Goal: Purchase product/service

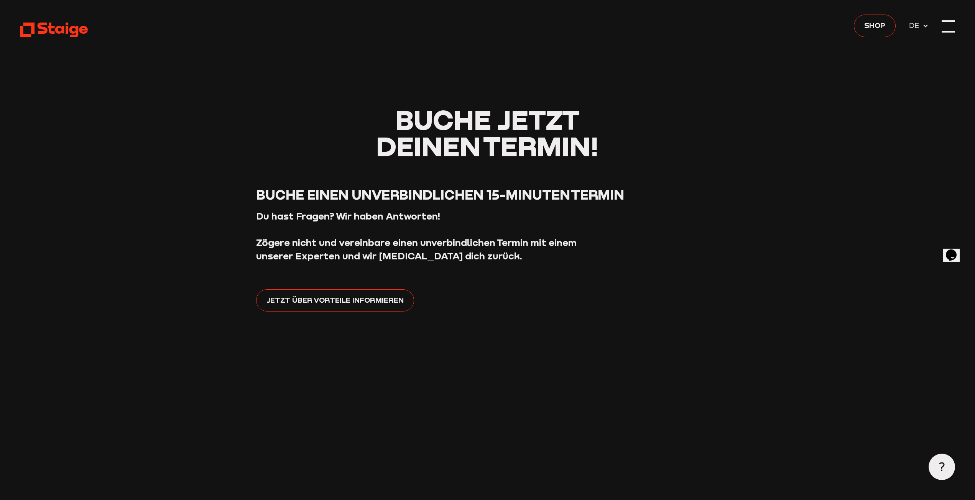
click at [955, 28] on div at bounding box center [948, 26] width 13 height 13
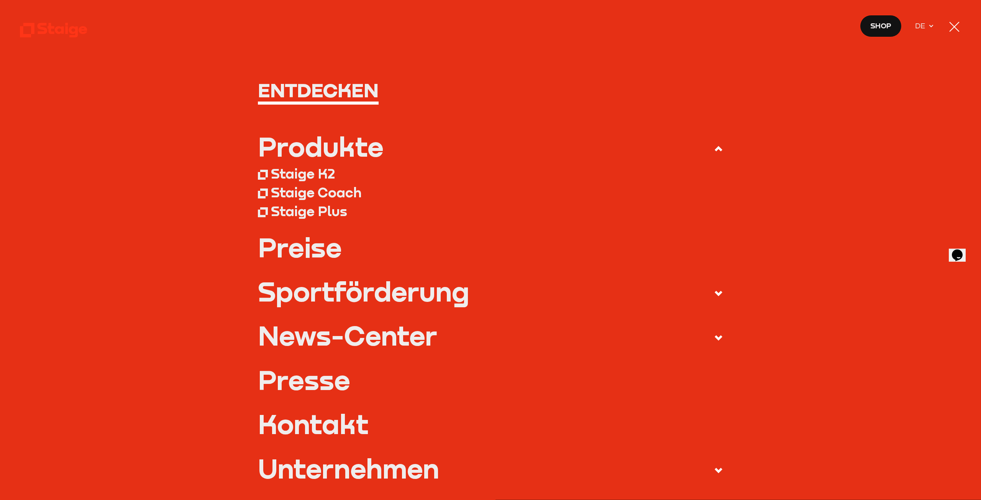
click at [313, 154] on div "Produkte" at bounding box center [321, 146] width 126 height 27
click at [0, 0] on input "Produkte" at bounding box center [0, 0] width 0 height 0
click at [309, 173] on div "Staige K2" at bounding box center [303, 173] width 64 height 17
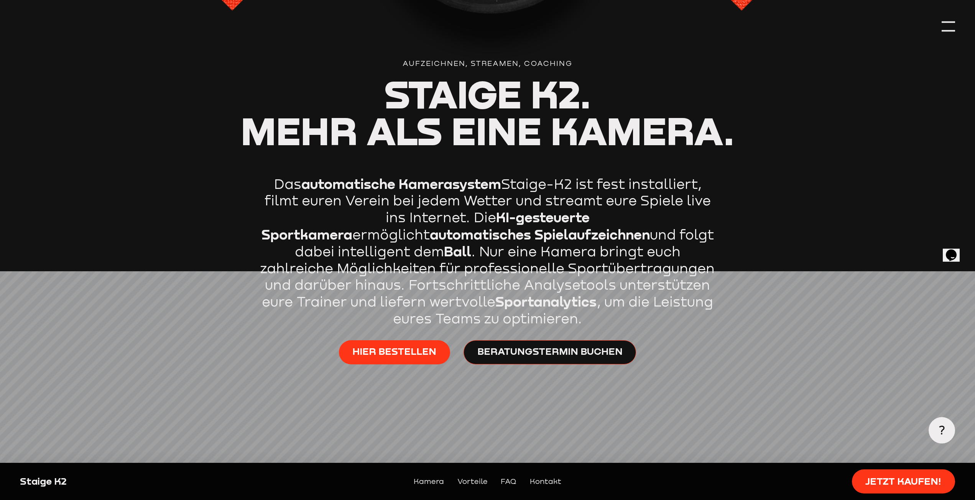
scroll to position [575, 0]
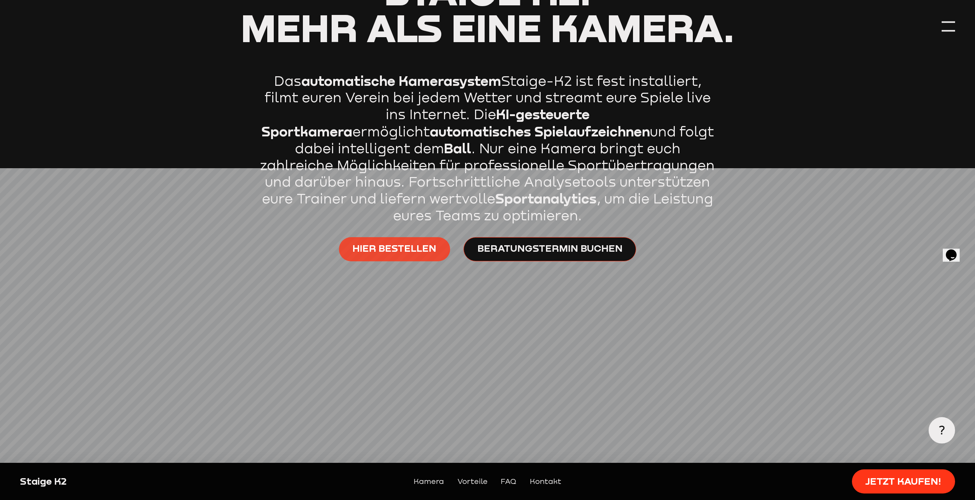
click at [410, 254] on span "Hier bestellen" at bounding box center [394, 248] width 84 height 13
